Goal: Consume media (video, audio)

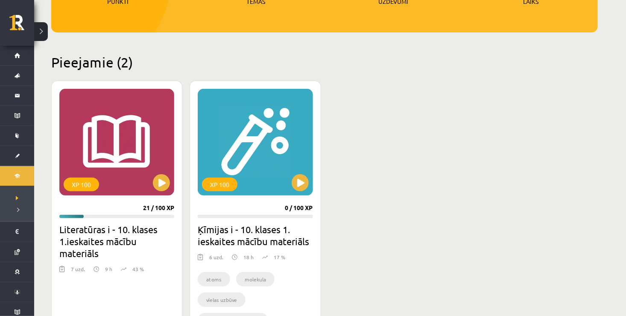
scroll to position [171, 0]
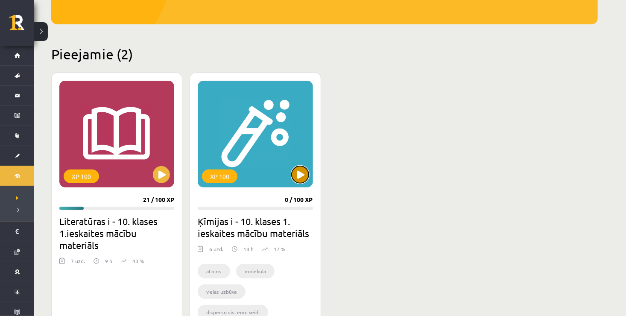
click at [298, 168] on button at bounding box center [300, 174] width 17 height 17
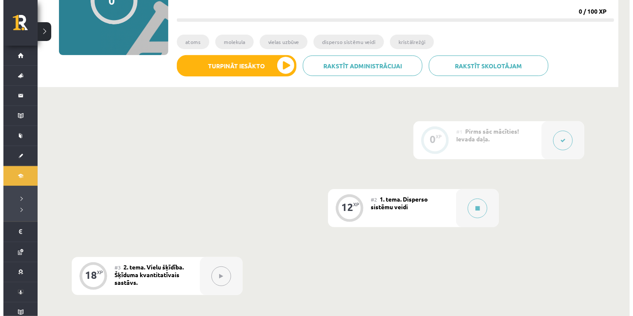
scroll to position [137, 0]
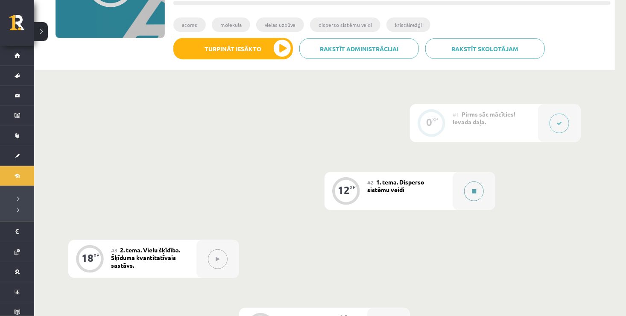
click at [474, 189] on icon at bounding box center [474, 191] width 4 height 5
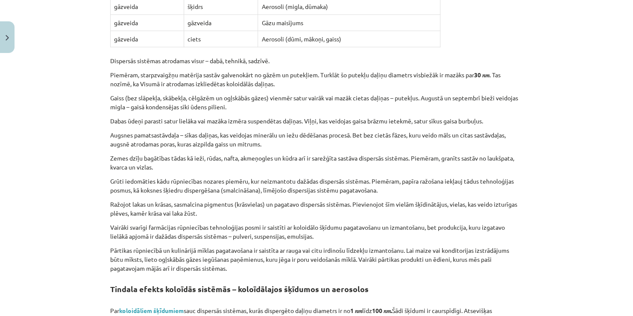
scroll to position [1030, 0]
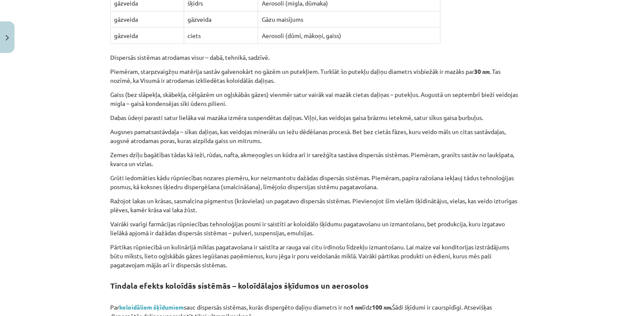
click at [395, 135] on p "Augsnes pamatsastāvdaļa – sīkas daļiņas, kas veidojas minerālu un iežu dēdēšana…" at bounding box center [316, 136] width 413 height 18
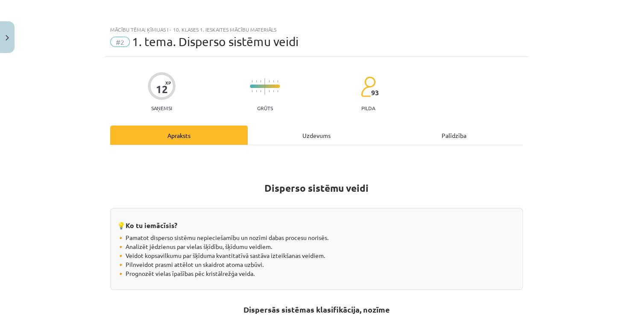
scroll to position [0, 0]
